Goal: Complete application form

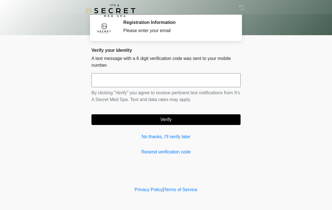
click at [191, 77] on input "text" at bounding box center [165, 80] width 149 height 14
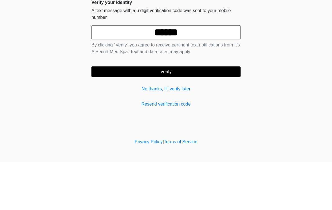
type input "******"
click at [210, 114] on button "Verify" at bounding box center [165, 119] width 149 height 11
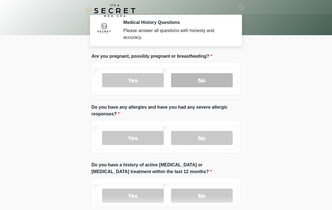
click at [219, 76] on label "No" at bounding box center [202, 80] width 62 height 14
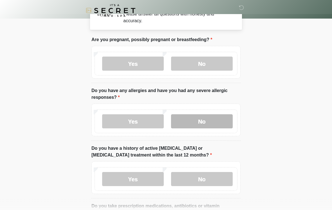
click at [216, 119] on label "No" at bounding box center [202, 121] width 62 height 14
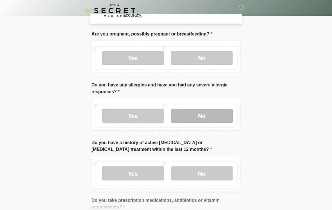
scroll to position [22, 0]
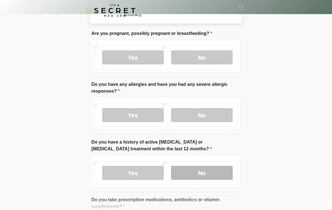
click at [223, 176] on label "No" at bounding box center [202, 173] width 62 height 14
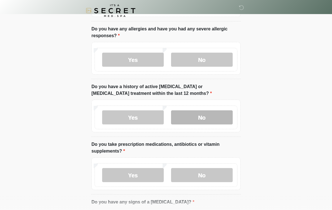
scroll to position [80, 0]
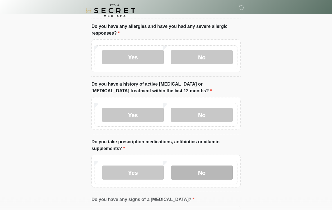
click at [219, 171] on label "No" at bounding box center [202, 173] width 62 height 14
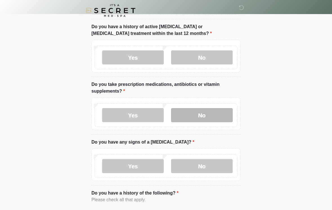
scroll to position [153, 0]
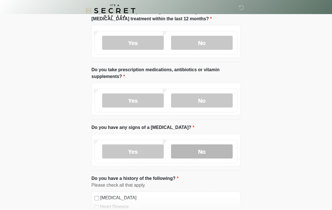
click at [226, 151] on label "No" at bounding box center [202, 151] width 62 height 14
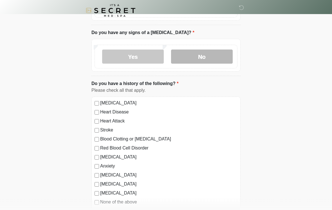
scroll to position [247, 0]
click at [102, 154] on label "[MEDICAL_DATA]" at bounding box center [168, 156] width 137 height 7
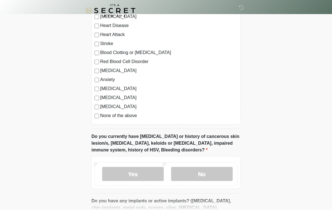
scroll to position [338, 0]
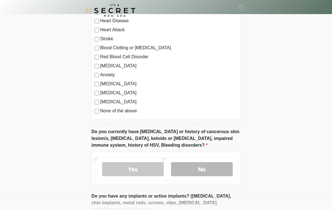
click at [223, 168] on label "No" at bounding box center [202, 169] width 62 height 14
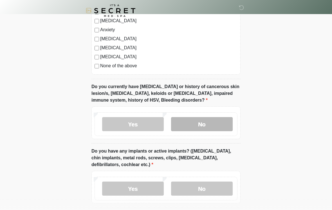
scroll to position [384, 0]
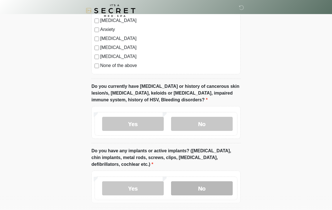
click at [223, 187] on label "No" at bounding box center [202, 188] width 62 height 14
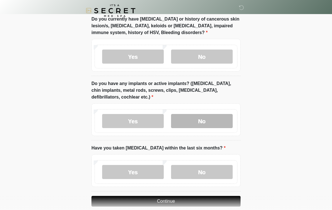
scroll to position [468, 0]
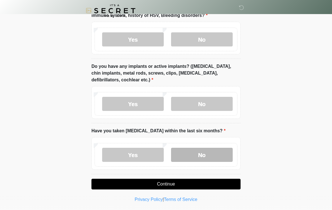
click at [227, 154] on label "No" at bounding box center [202, 155] width 62 height 14
click at [211, 185] on button "Continue" at bounding box center [165, 183] width 149 height 11
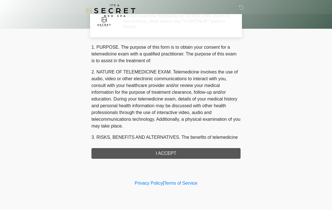
scroll to position [0, 0]
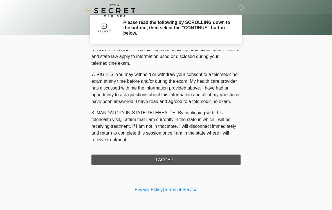
click at [187, 162] on button "I ACCEPT" at bounding box center [165, 159] width 149 height 11
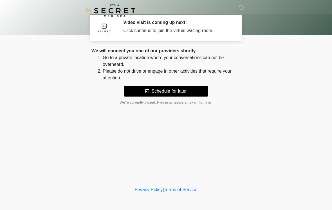
click at [239, 70] on li "Please do not drive or engage in other activities that require your attention." at bounding box center [172, 74] width 138 height 13
click at [173, 87] on button "Schedule for later" at bounding box center [166, 91] width 84 height 11
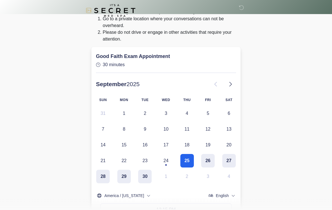
scroll to position [41, 0]
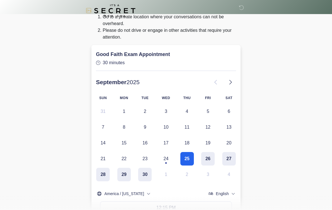
click at [300, 50] on body "‎ ‎ Video visit is coming up next! Click continue to join the virtual waiting r…" at bounding box center [166, 64] width 332 height 210
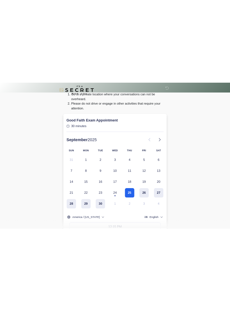
scroll to position [0, 0]
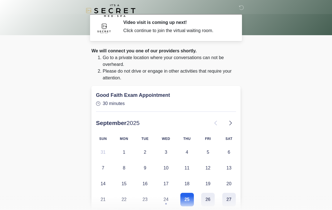
click at [313, 109] on body "‎ ‎ Video visit is coming up next! Click continue to join the virtual waiting r…" at bounding box center [166, 105] width 332 height 210
